Goal: Information Seeking & Learning: Learn about a topic

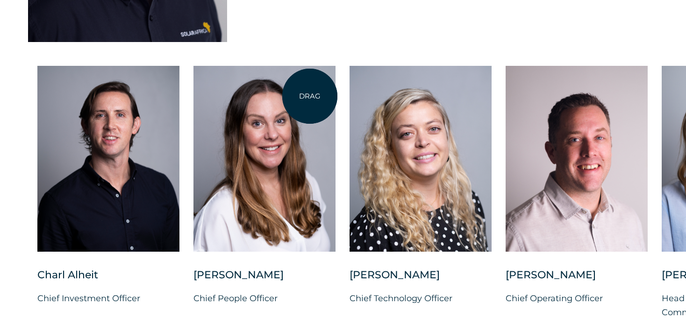
scroll to position [2382, 0]
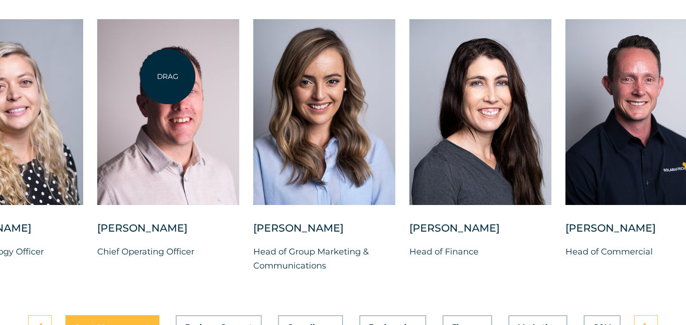
drag, startPoint x: 576, startPoint y: 127, endPoint x: 168, endPoint y: 77, distance: 411.4
click at [168, 77] on div at bounding box center [168, 112] width 142 height 186
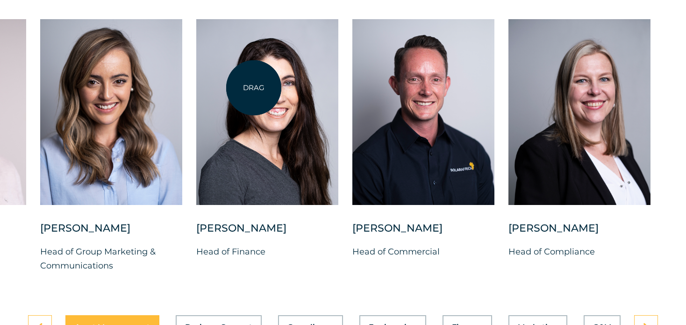
drag, startPoint x: 407, startPoint y: 85, endPoint x: 254, endPoint y: 88, distance: 153.3
click at [254, 88] on div at bounding box center [267, 112] width 142 height 186
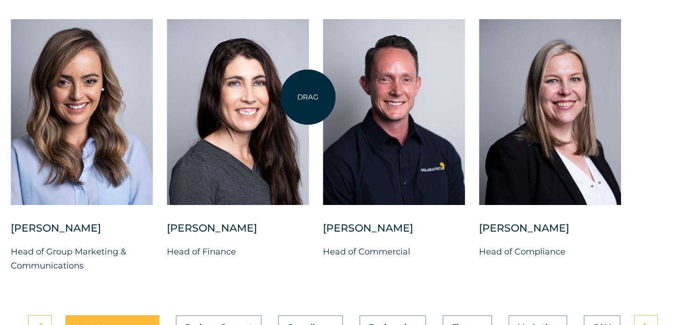
drag, startPoint x: 441, startPoint y: 95, endPoint x: 308, endPoint y: 97, distance: 132.7
click at [308, 97] on div "Charl Alheit Chief Investment Officer Candice Seggie Chief People Officer Suné …" at bounding box center [10, 153] width 1323 height 269
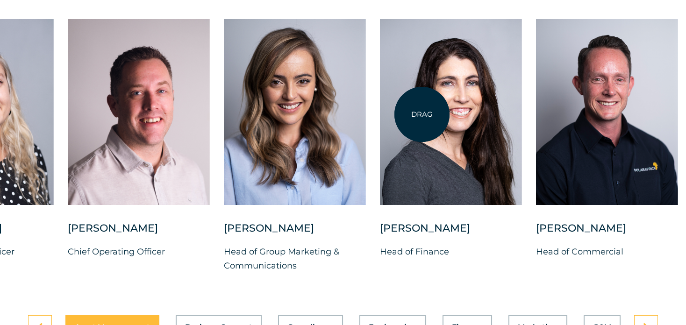
drag, startPoint x: 235, startPoint y: 102, endPoint x: 480, endPoint y: 122, distance: 245.2
click at [478, 122] on div at bounding box center [451, 112] width 142 height 186
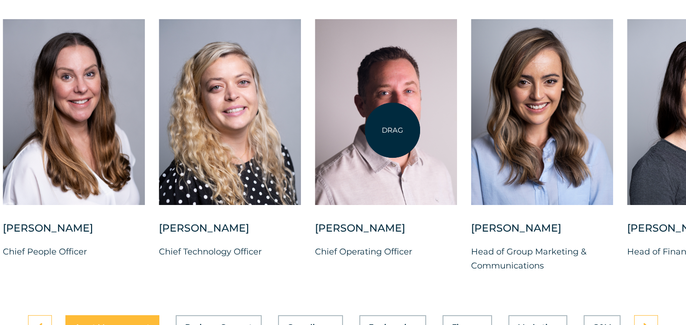
drag, startPoint x: 262, startPoint y: 125, endPoint x: 487, endPoint y: 136, distance: 225.4
click at [457, 135] on div at bounding box center [386, 112] width 142 height 186
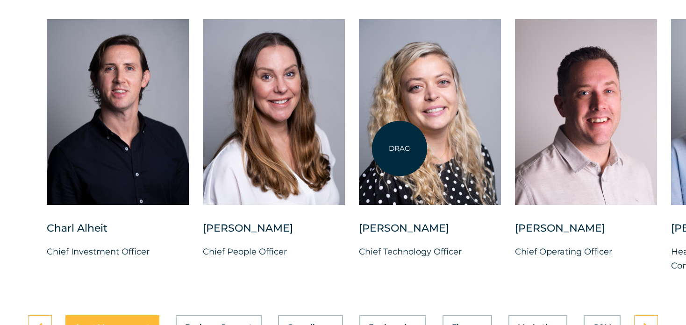
drag, startPoint x: 386, startPoint y: 147, endPoint x: 488, endPoint y: 160, distance: 102.6
click at [483, 159] on div at bounding box center [430, 112] width 142 height 186
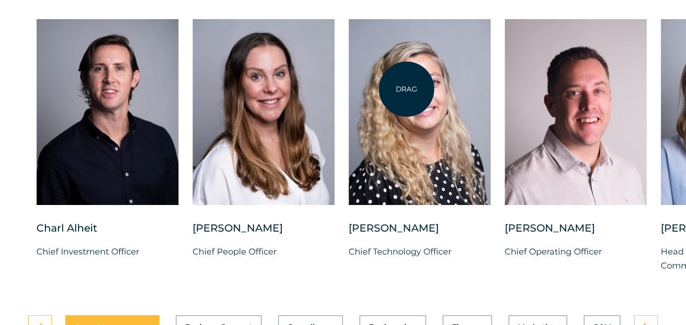
drag, startPoint x: 411, startPoint y: 165, endPoint x: 403, endPoint y: 72, distance: 92.8
click at [403, 72] on div at bounding box center [419, 112] width 142 height 186
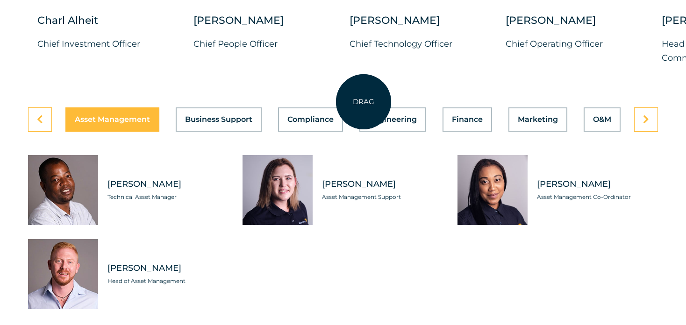
scroll to position [2616, 0]
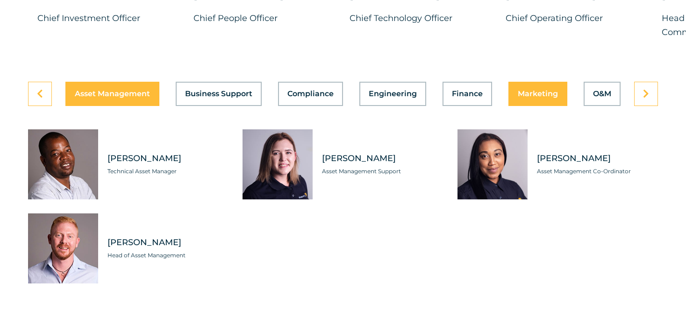
click at [536, 101] on div "Asset Management Business Support Compliance Engineering Finance Marketing O&M …" at bounding box center [343, 94] width 630 height 24
click at [532, 96] on span "Marketing" at bounding box center [537, 93] width 40 height 7
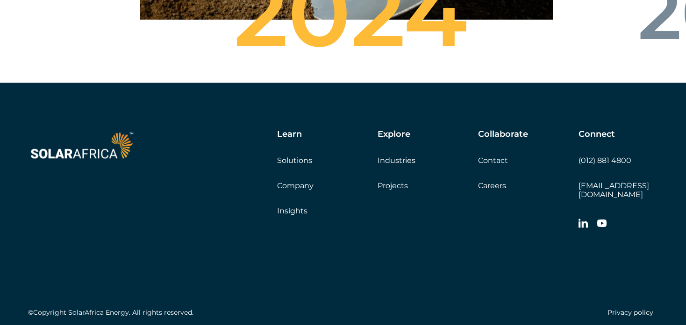
scroll to position [3363, 0]
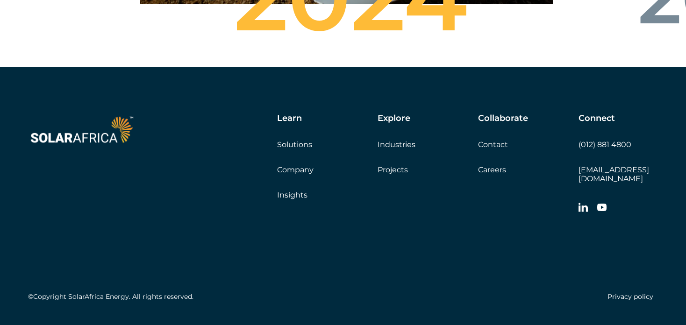
click at [301, 149] on link "Solutions" at bounding box center [294, 144] width 35 height 9
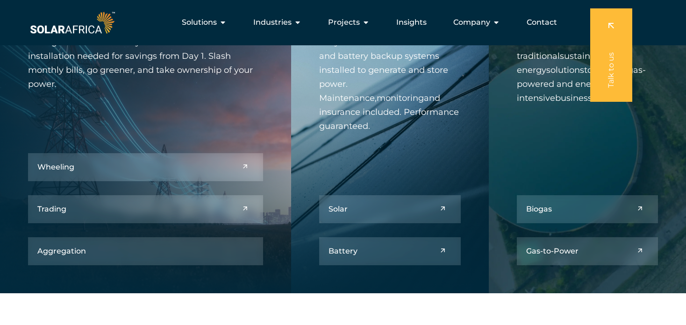
scroll to position [374, 0]
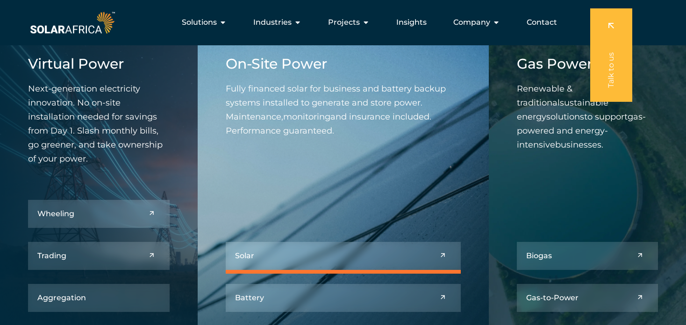
click at [334, 256] on link at bounding box center [343, 256] width 235 height 28
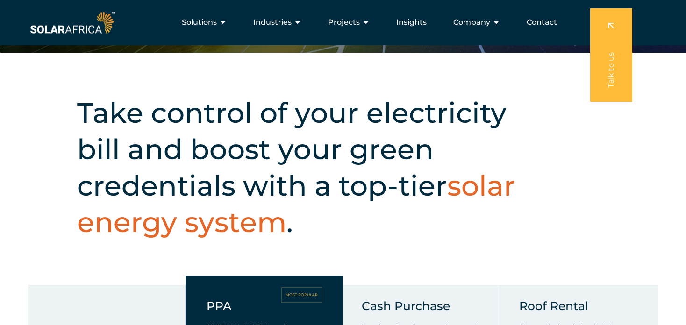
scroll to position [206, 0]
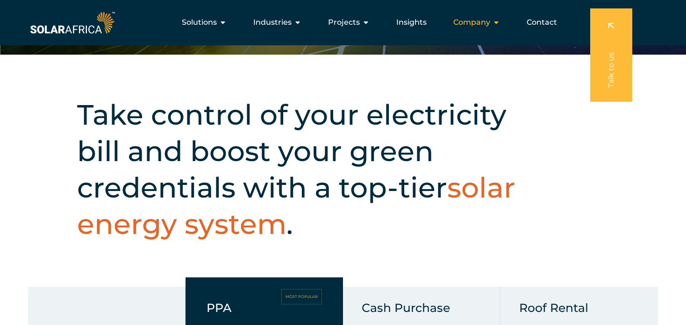
click at [476, 23] on span "Company" at bounding box center [471, 22] width 37 height 11
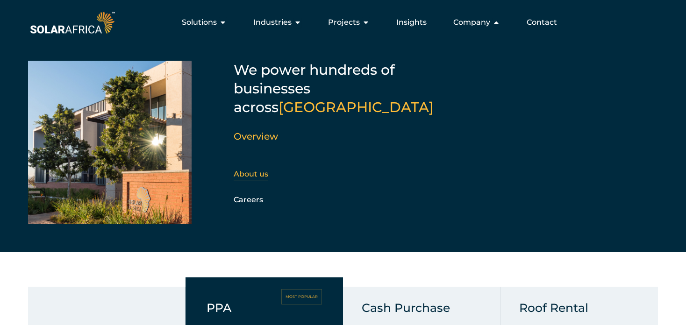
click at [258, 170] on link "About us" at bounding box center [251, 174] width 35 height 9
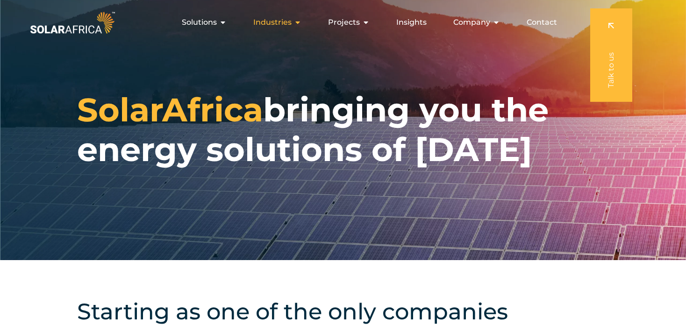
click at [281, 22] on span "Industries" at bounding box center [272, 22] width 38 height 11
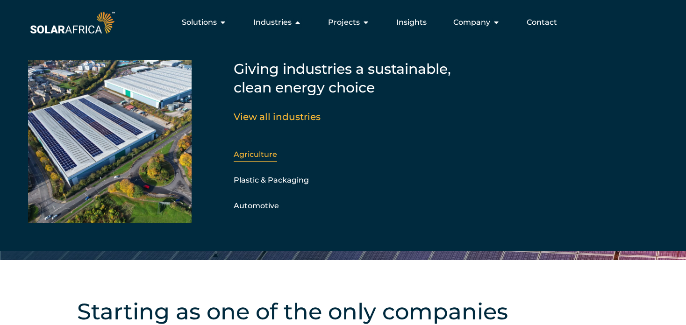
click at [263, 155] on link "Agriculture" at bounding box center [255, 154] width 43 height 9
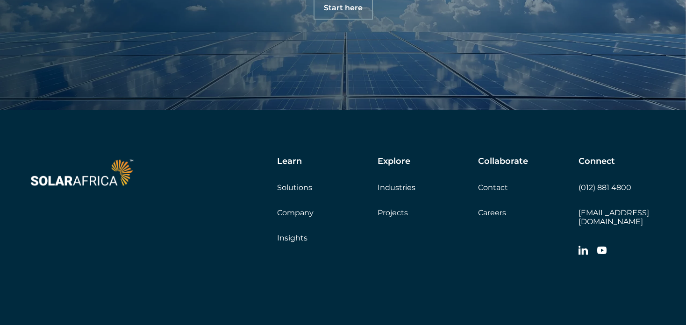
scroll to position [2315, 0]
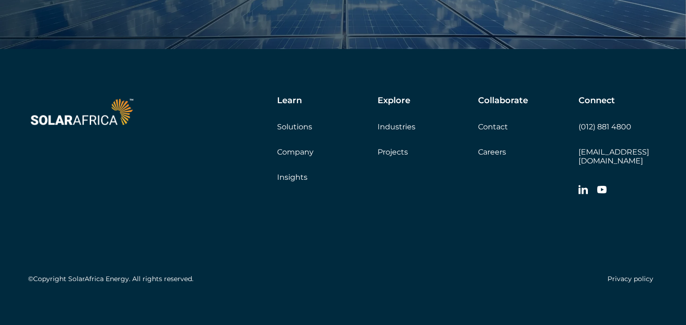
click at [390, 153] on link "Projects" at bounding box center [392, 152] width 30 height 9
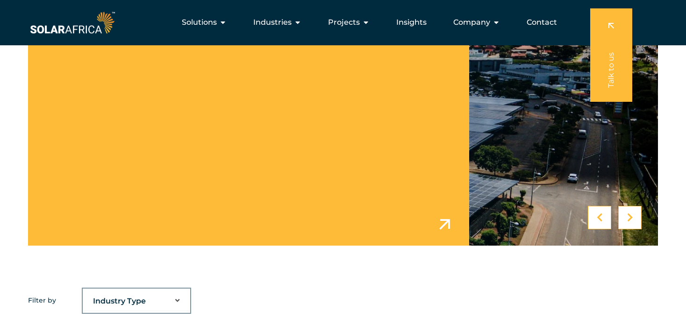
scroll to position [280, 0]
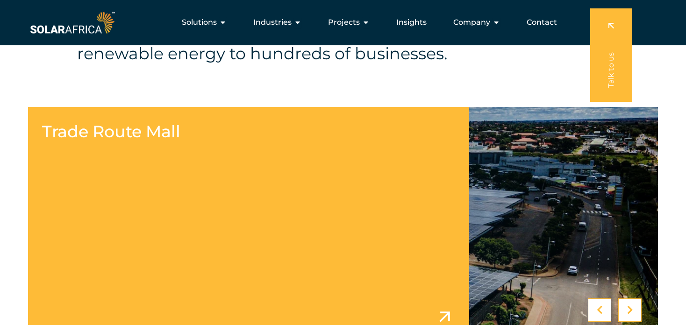
click at [211, 180] on link at bounding box center [343, 222] width 630 height 231
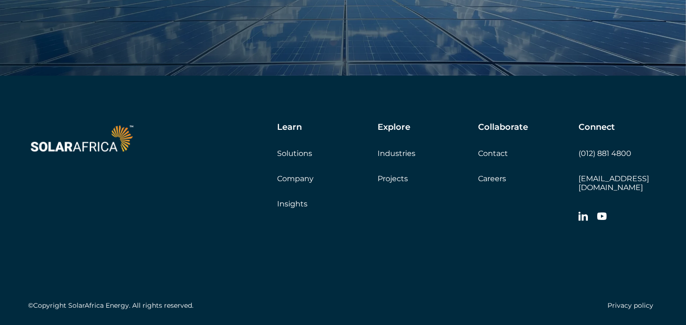
scroll to position [3795, 0]
